Goal: Check status: Verify the current state of an ongoing process or item

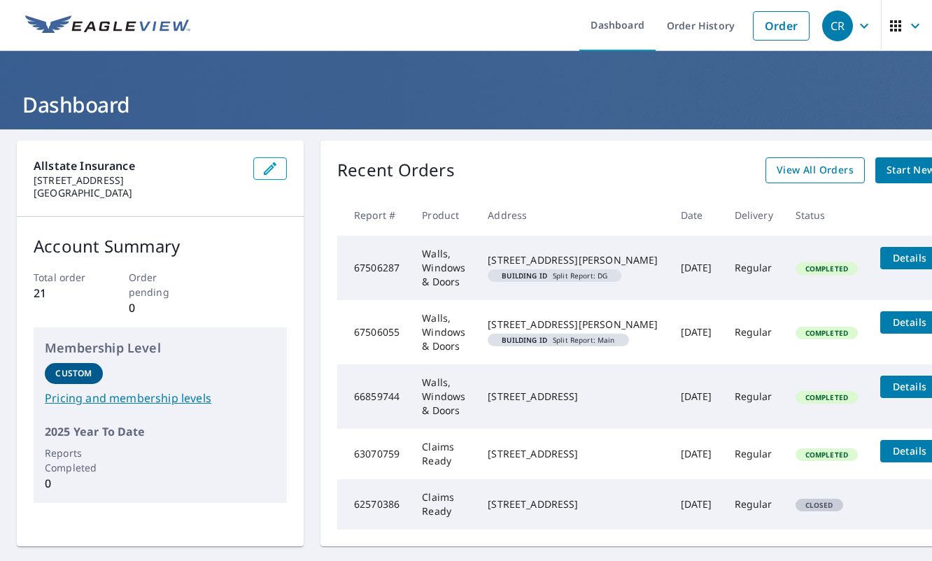
click at [794, 169] on span "View All Orders" at bounding box center [815, 170] width 77 height 17
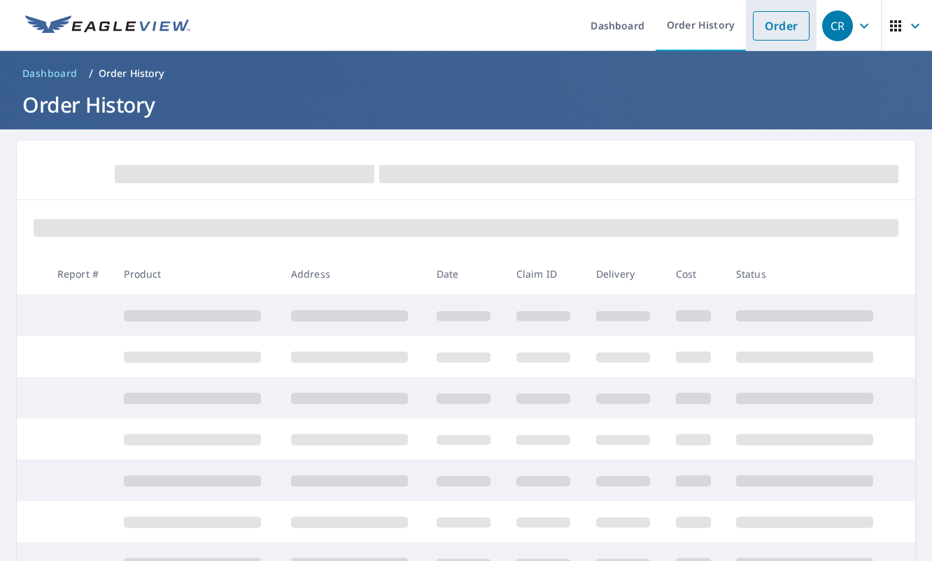
click at [763, 10] on li "Order" at bounding box center [781, 25] width 71 height 51
click at [768, 17] on link "Order" at bounding box center [781, 25] width 57 height 29
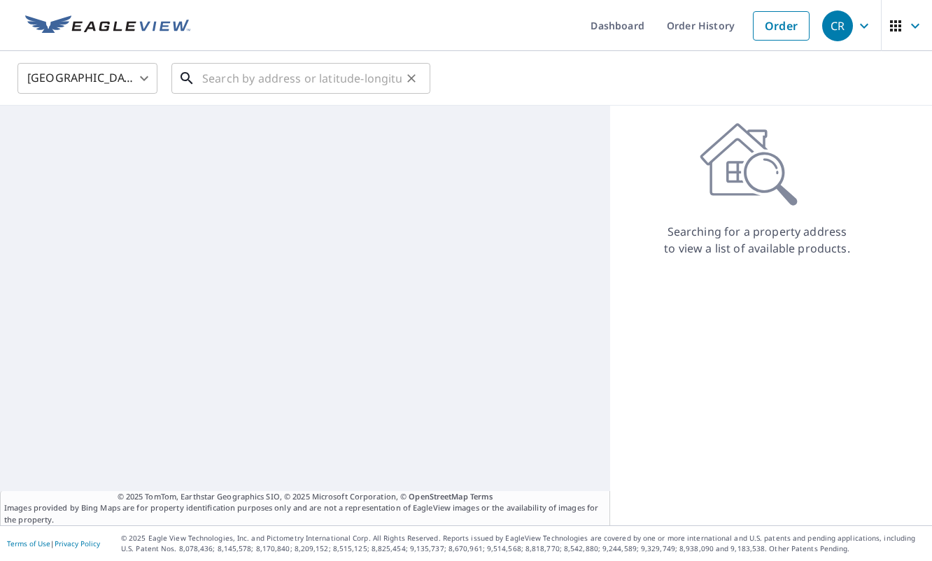
click at [225, 79] on input "text" at bounding box center [301, 78] width 199 height 39
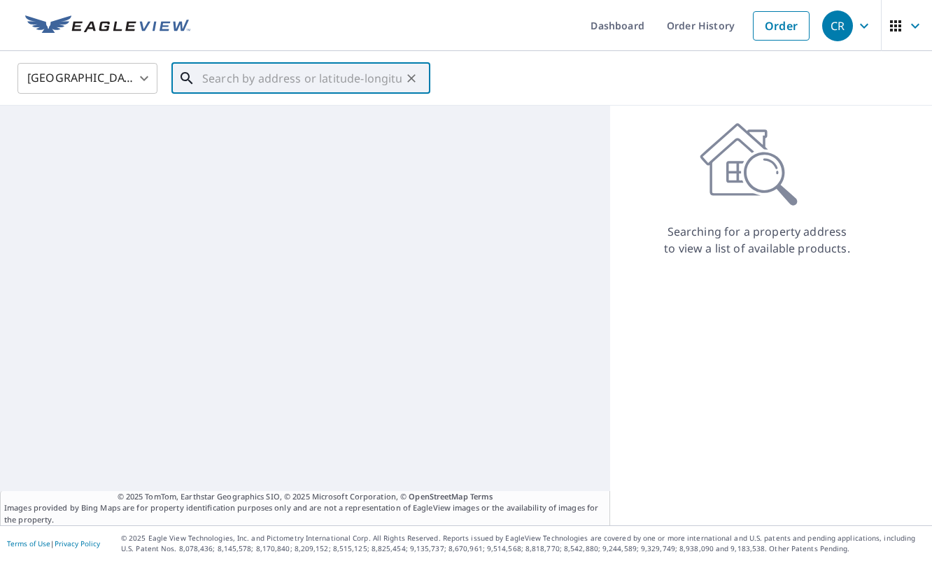
paste input "[STREET_ADDRESS][PERSON_NAME]"
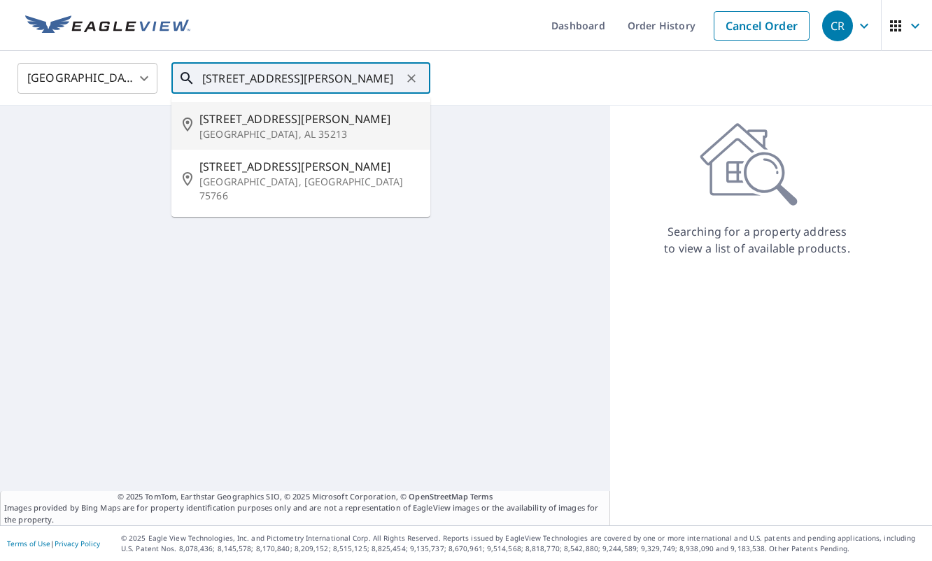
click at [244, 120] on span "1007 Sims Ave" at bounding box center [309, 119] width 220 height 17
type input "1007 Sims Ave Birmingham, AL 35213"
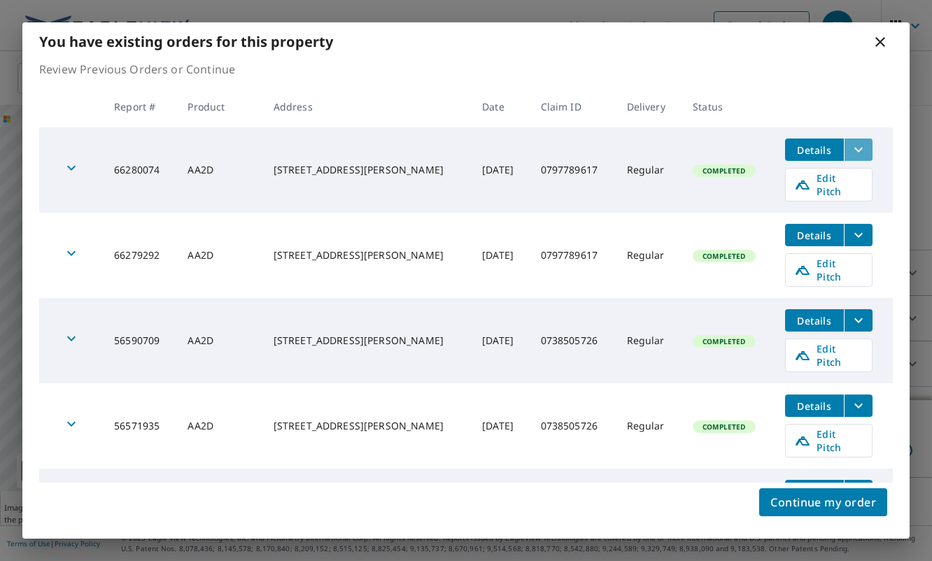
click at [850, 147] on icon "filesDropdownBtn-66280074" at bounding box center [858, 149] width 17 height 17
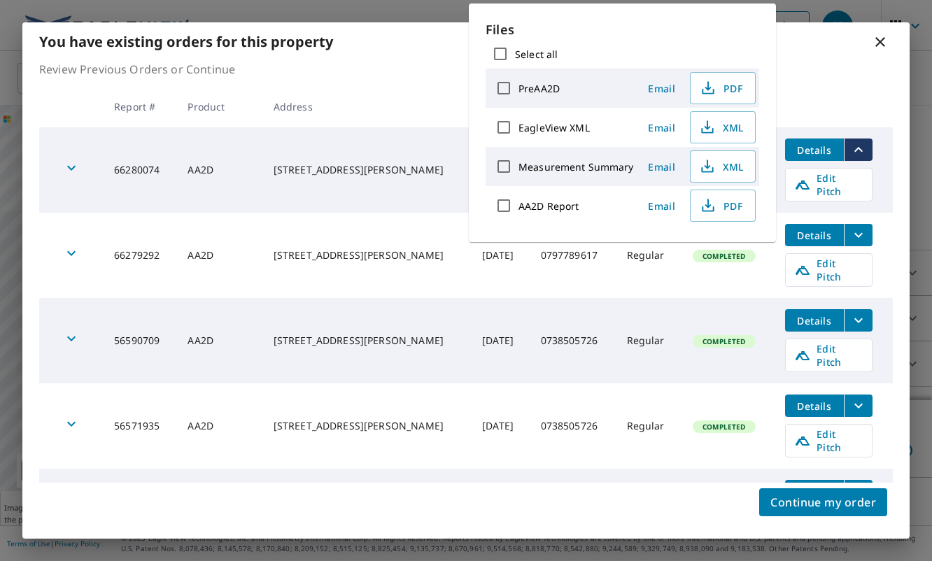
click at [822, 102] on th at bounding box center [833, 106] width 119 height 41
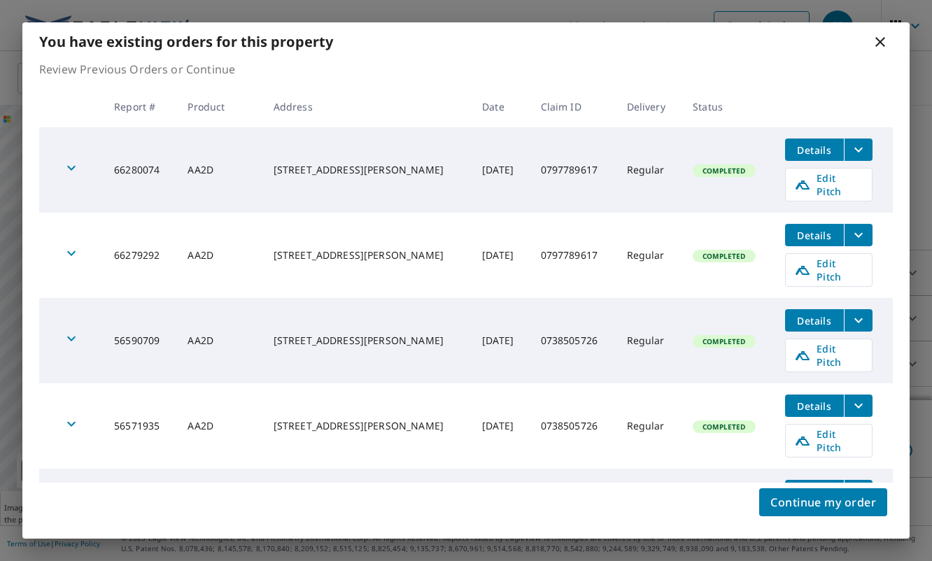
click at [821, 229] on span "Details" at bounding box center [815, 235] width 42 height 13
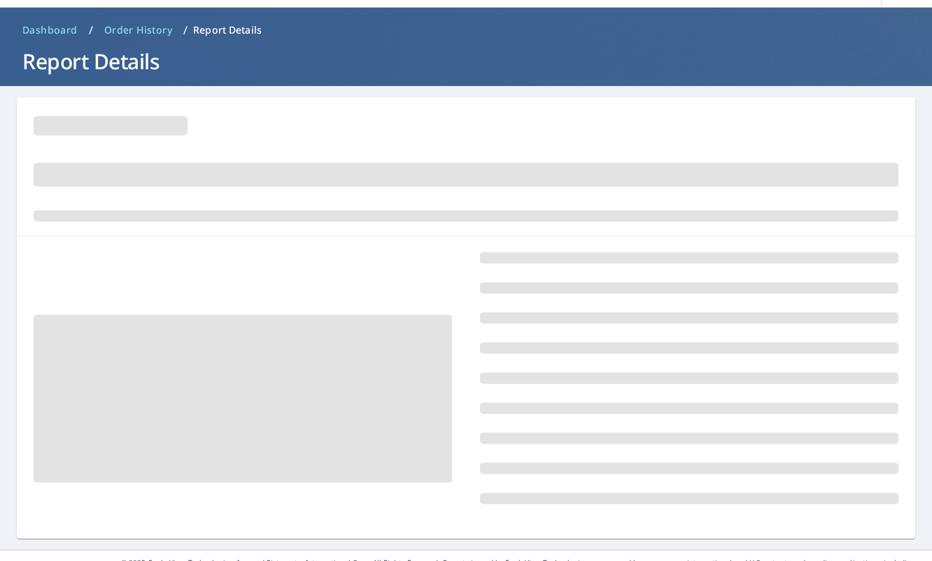
scroll to position [67, 0]
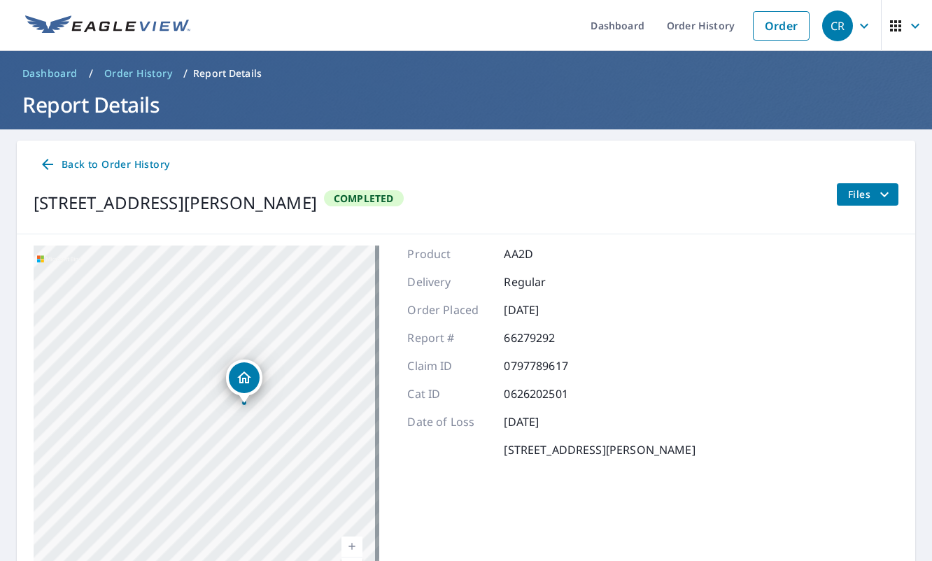
click at [140, 68] on span "Order History" at bounding box center [138, 73] width 68 height 14
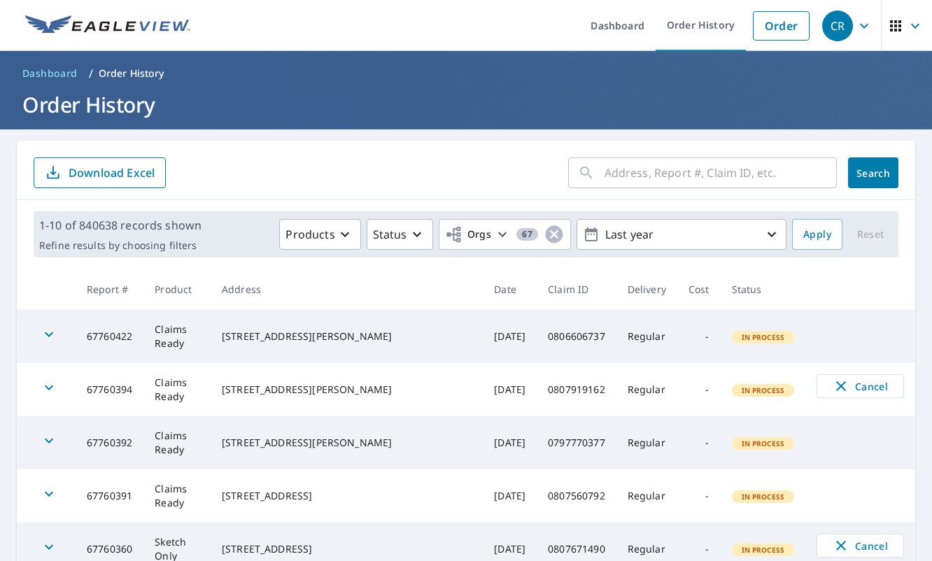
click at [642, 178] on input "text" at bounding box center [721, 172] width 232 height 39
paste input "[STREET_ADDRESS][PERSON_NAME]"
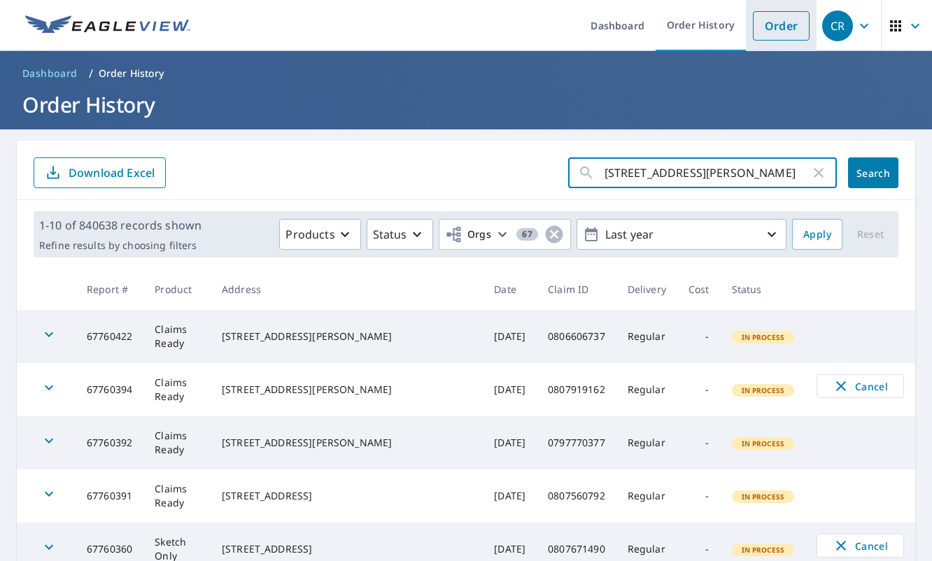
type input "[STREET_ADDRESS][PERSON_NAME]"
click at [801, 15] on li "Order" at bounding box center [781, 25] width 71 height 51
click at [761, 24] on link "Order" at bounding box center [781, 25] width 57 height 29
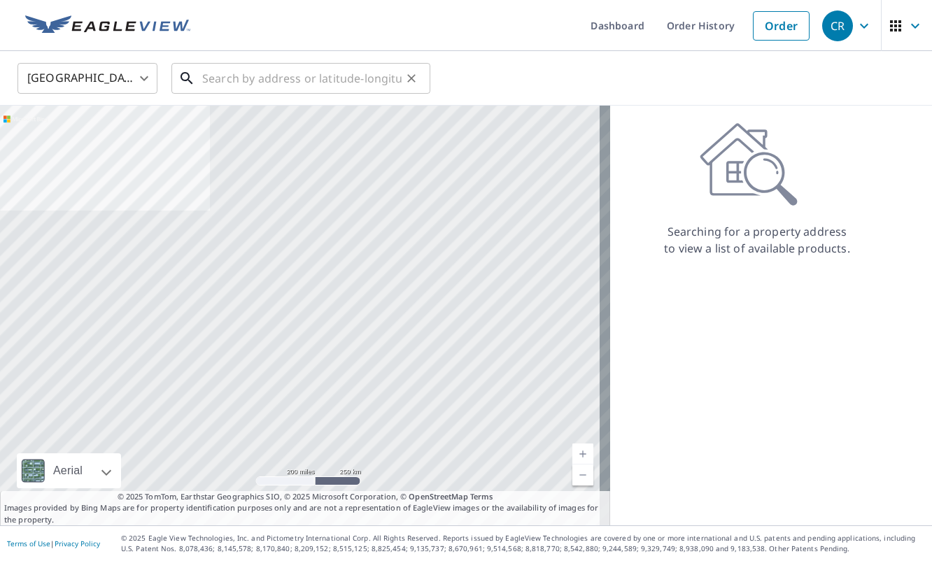
click at [325, 79] on input "text" at bounding box center [301, 78] width 199 height 39
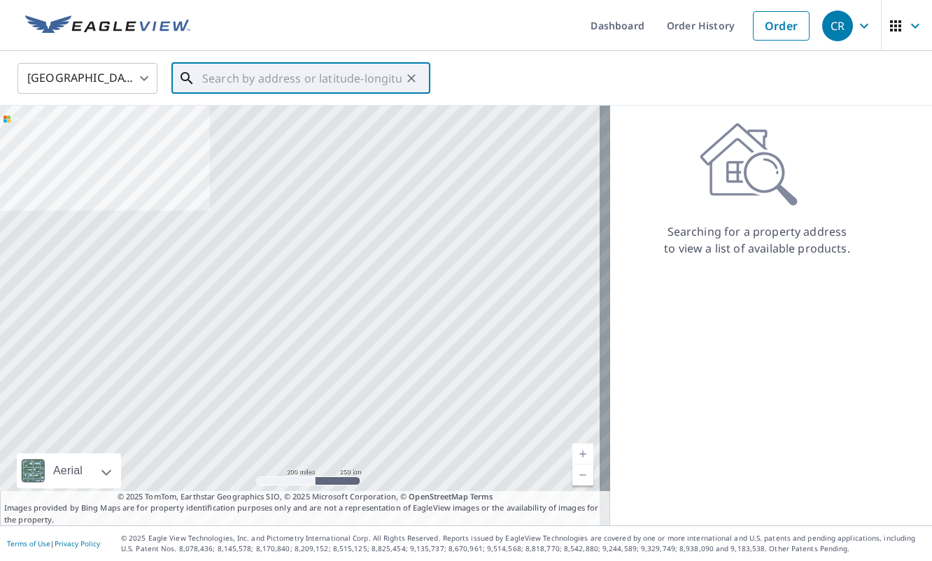
paste input "[STREET_ADDRESS][PERSON_NAME]"
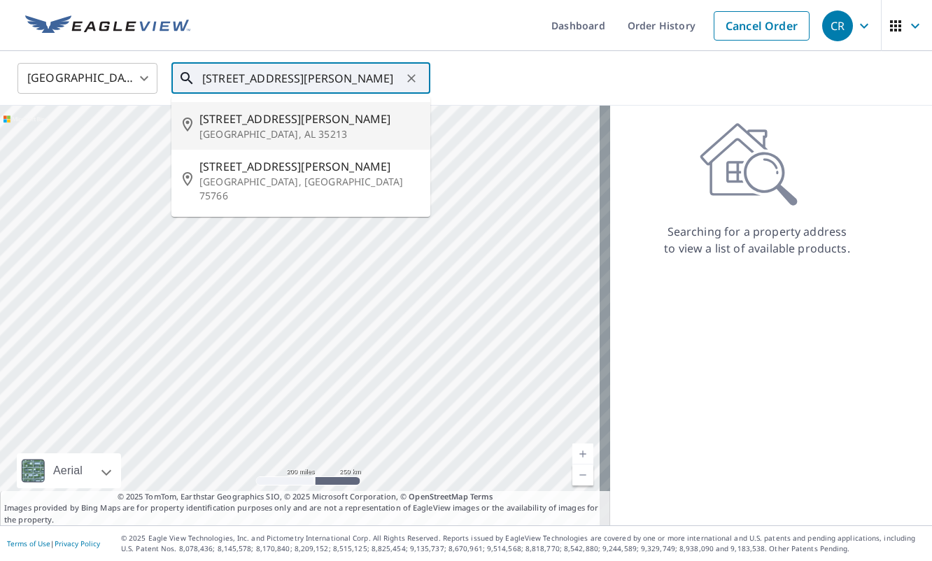
click at [294, 125] on span "1007 Sims Ave" at bounding box center [309, 119] width 220 height 17
type input "1007 Sims Ave Birmingham, AL 35213"
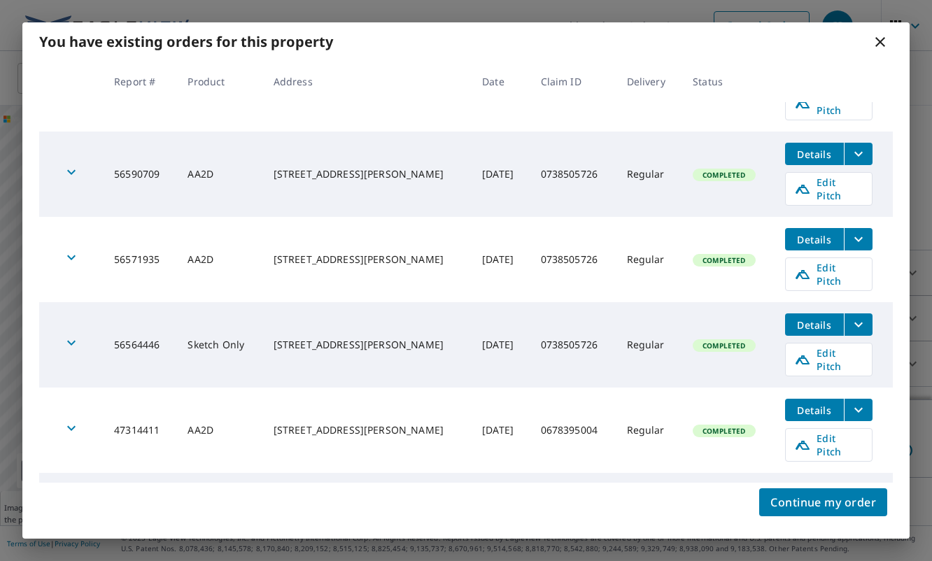
scroll to position [246, 0]
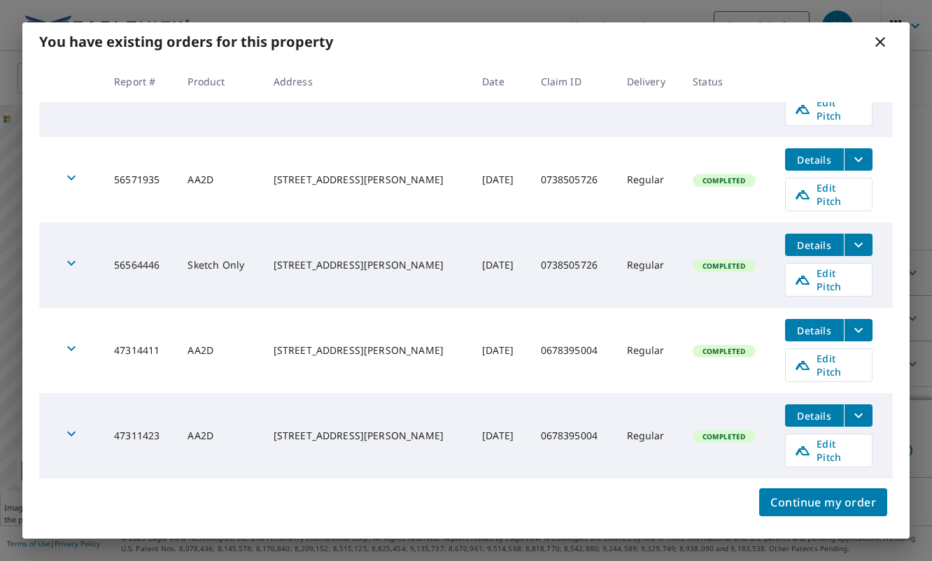
click at [850, 493] on icon "filesDropdownBtn-47311314" at bounding box center [858, 501] width 17 height 17
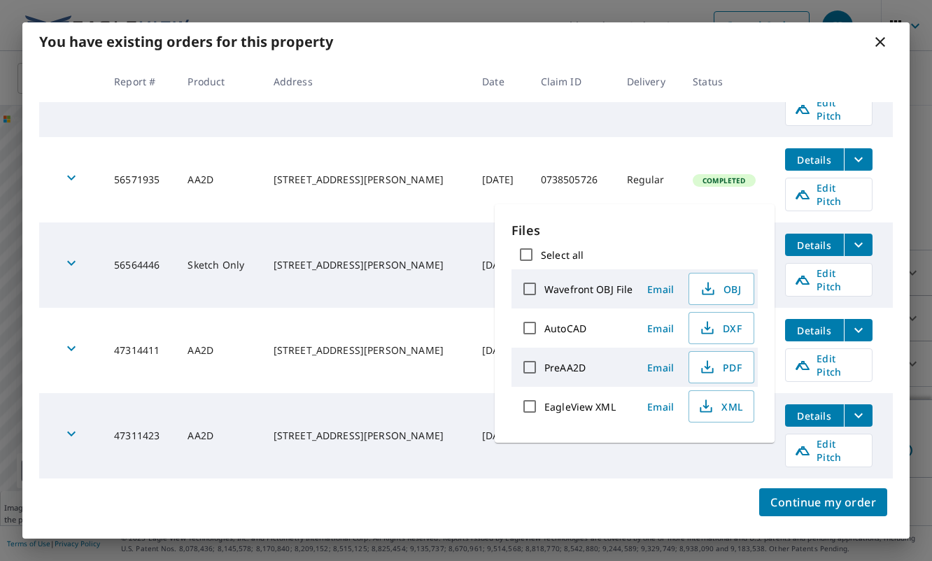
click at [850, 493] on icon "filesDropdownBtn-47311314" at bounding box center [858, 501] width 17 height 17
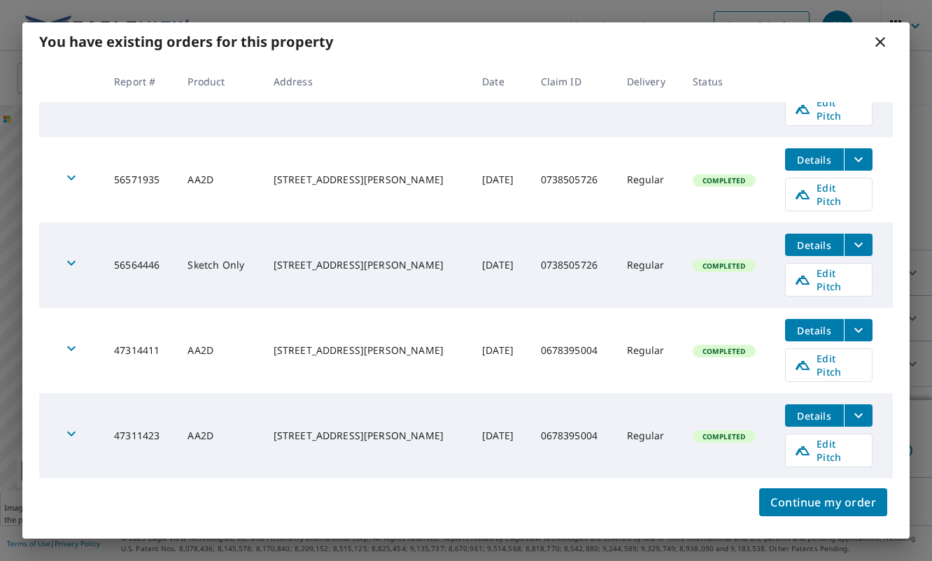
click at [829, 523] on span "Edit Pitch" at bounding box center [828, 536] width 69 height 27
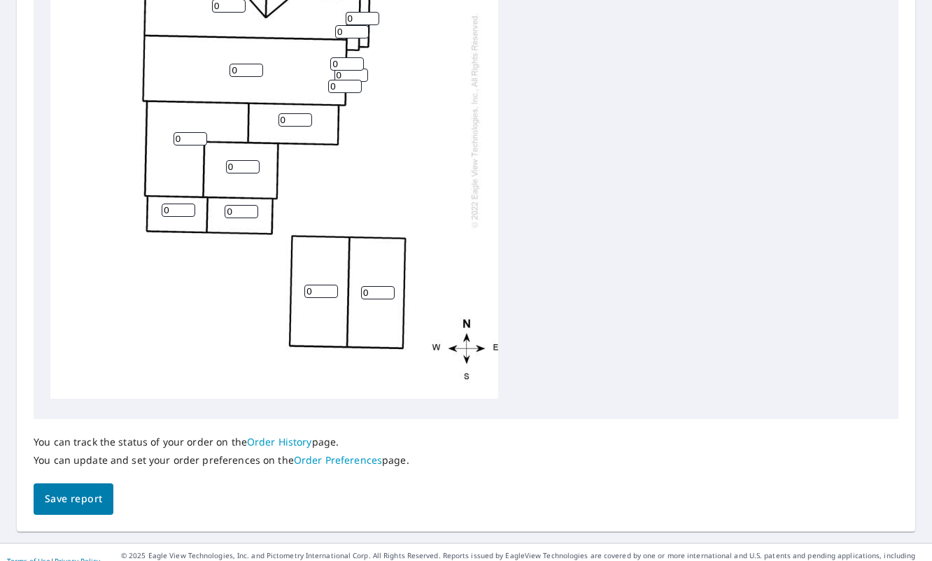
scroll to position [607, 0]
